Goal: Find specific page/section

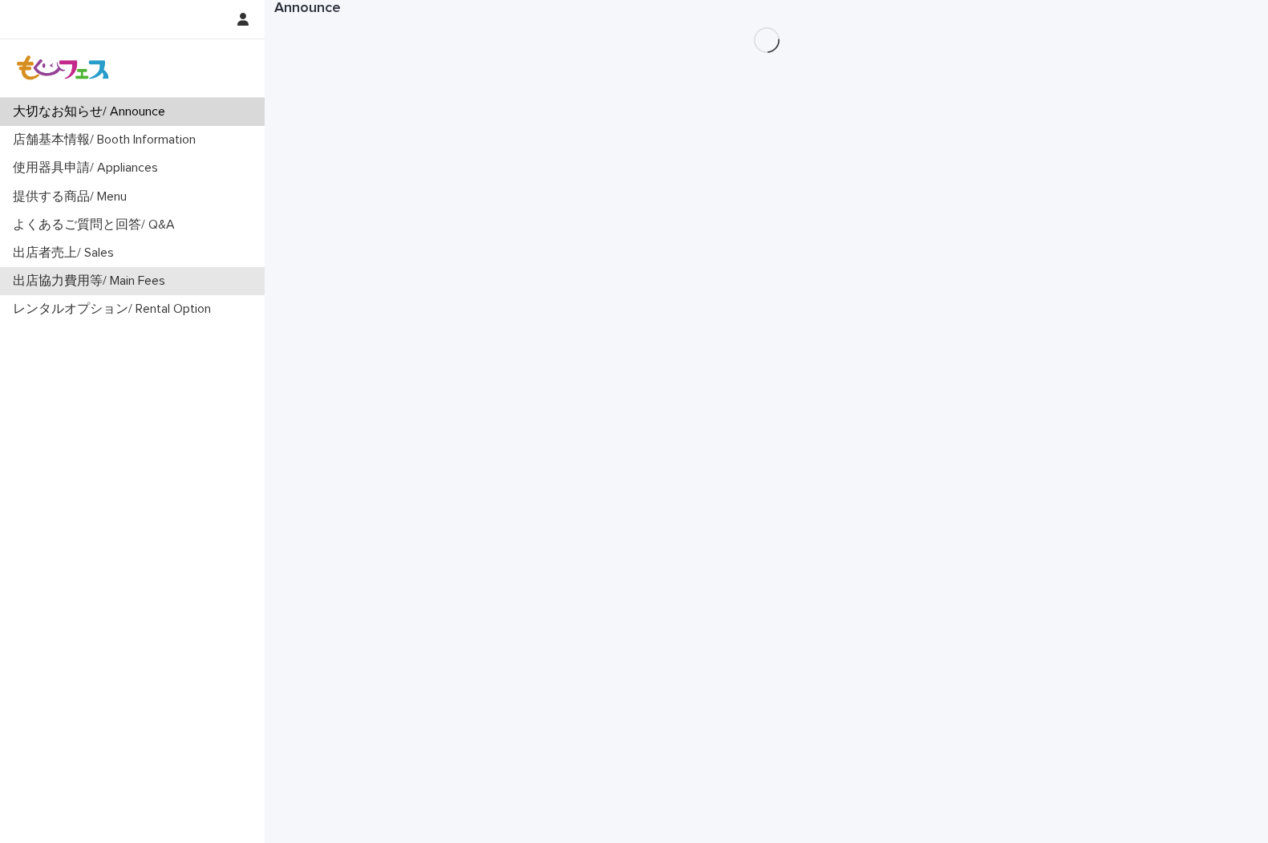
click at [96, 284] on p "出店協力費用等/ Main Fees" at bounding box center [92, 281] width 172 height 15
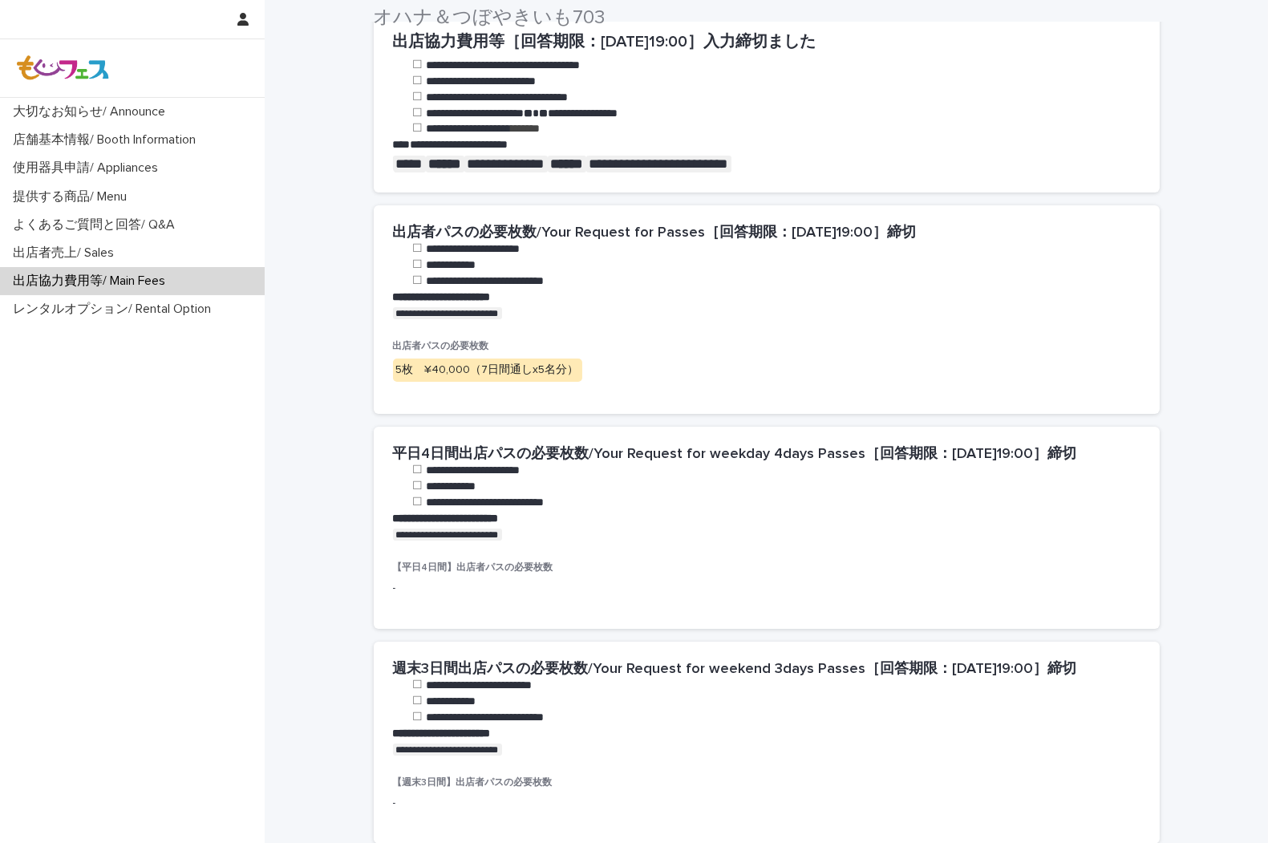
scroll to position [534, 0]
